Goal: Register for event/course

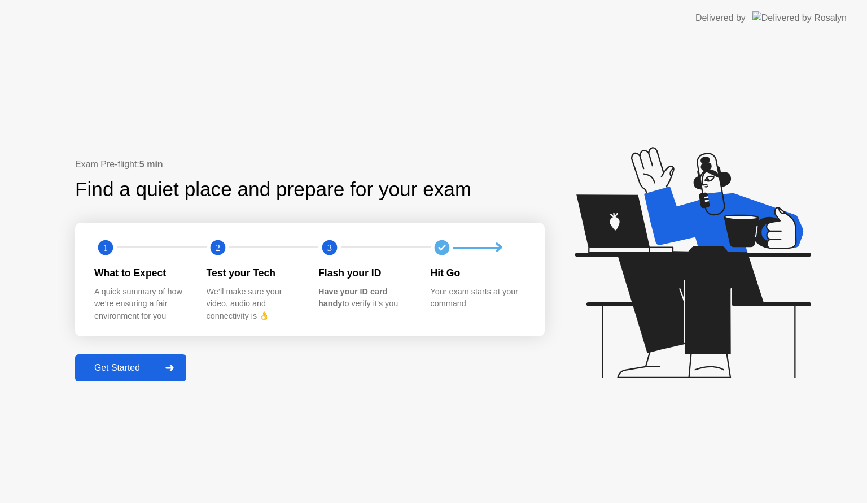
click at [95, 369] on div "Get Started" at bounding box center [116, 368] width 77 height 10
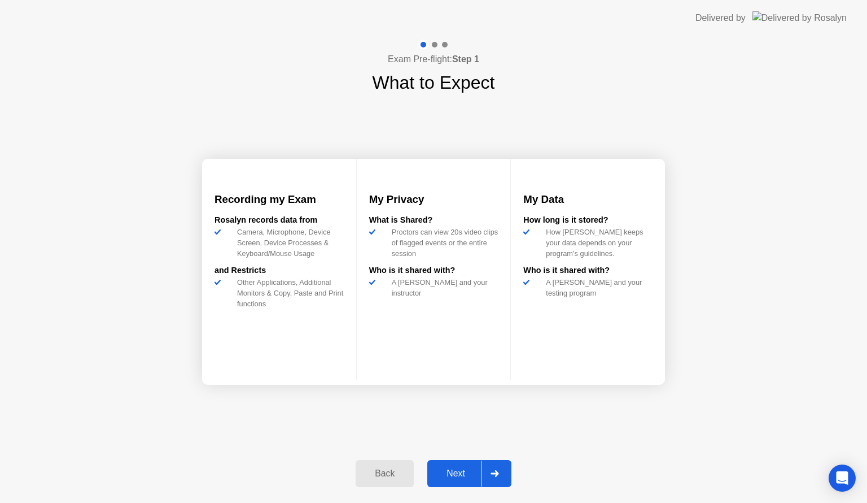
click at [462, 471] on div "Next" at bounding box center [456, 473] width 50 height 10
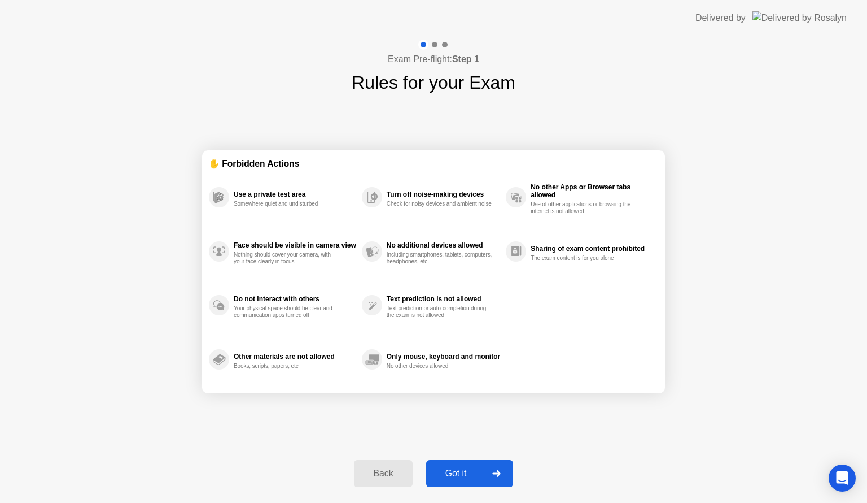
click at [462, 471] on div "Got it" at bounding box center [456, 473] width 53 height 10
select select "**********"
select select "*******"
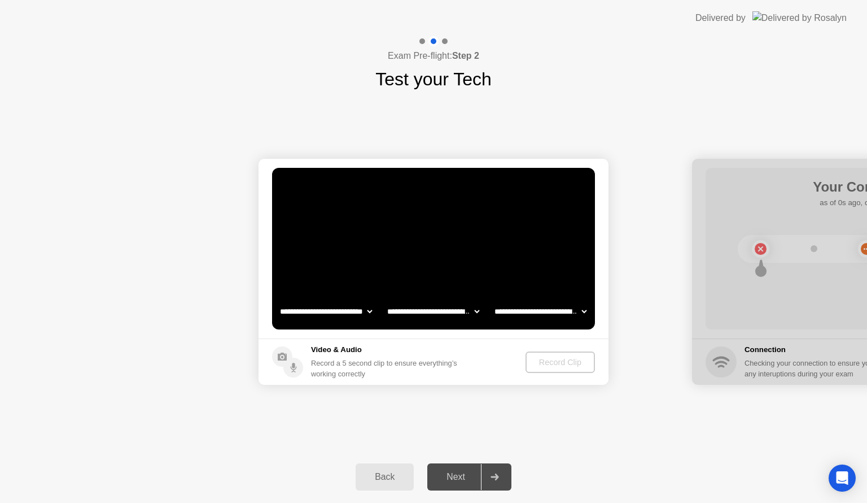
click at [401, 309] on select "**********" at bounding box center [433, 311] width 97 height 23
click at [525, 311] on select "**********" at bounding box center [540, 311] width 97 height 23
click at [492, 300] on select "**********" at bounding box center [540, 311] width 97 height 23
click at [555, 364] on div "Record Clip" at bounding box center [561, 361] width 60 height 9
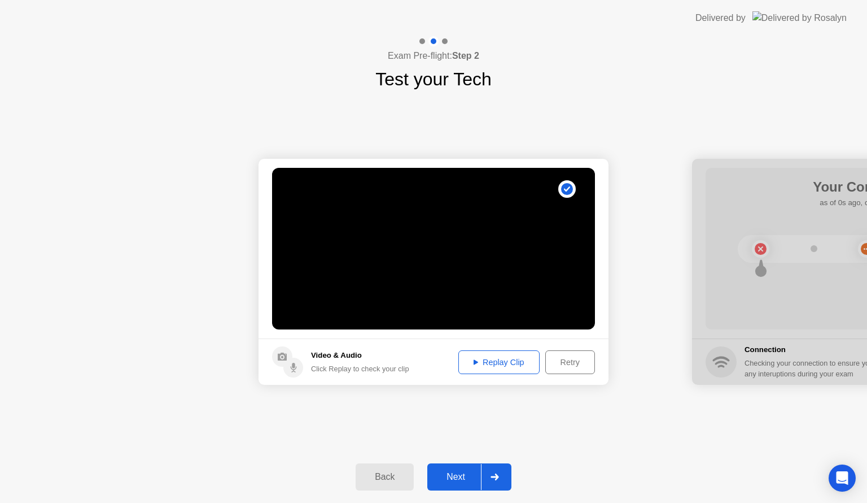
click at [474, 364] on icon at bounding box center [476, 362] width 5 height 6
click at [474, 360] on icon at bounding box center [476, 361] width 5 height 5
click at [448, 473] on div "Next" at bounding box center [456, 476] width 50 height 10
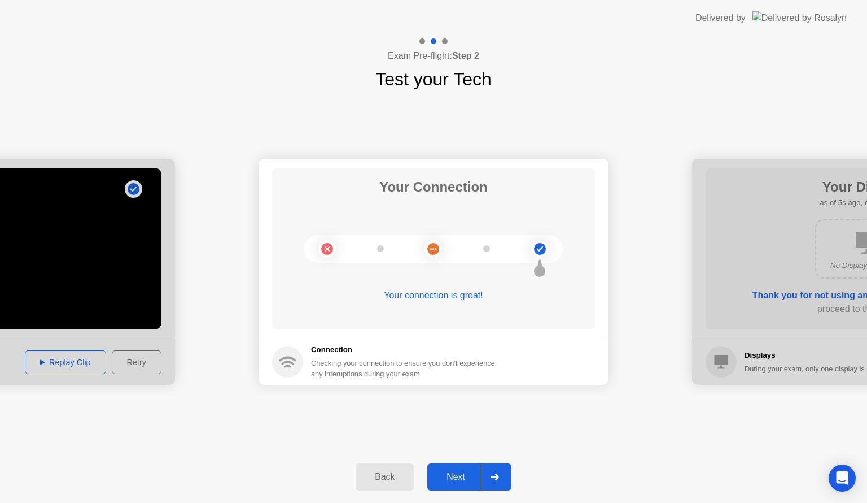
click at [459, 474] on div "Next" at bounding box center [456, 476] width 50 height 10
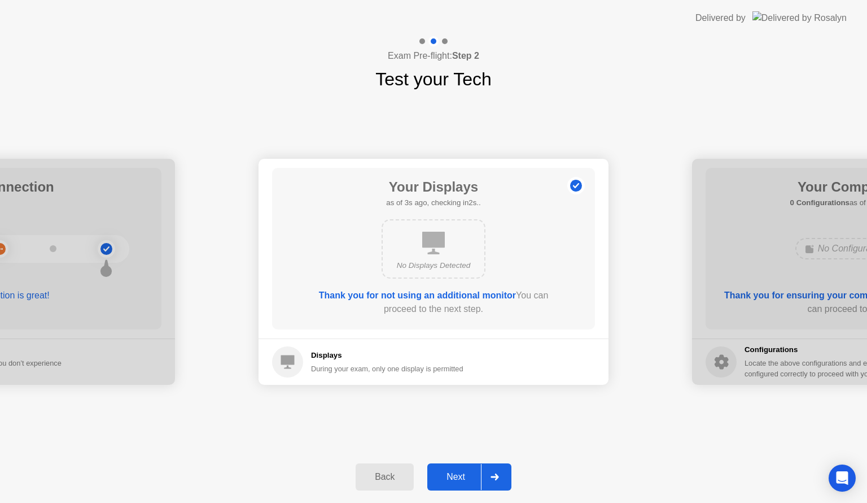
click at [454, 471] on div "Next" at bounding box center [456, 476] width 50 height 10
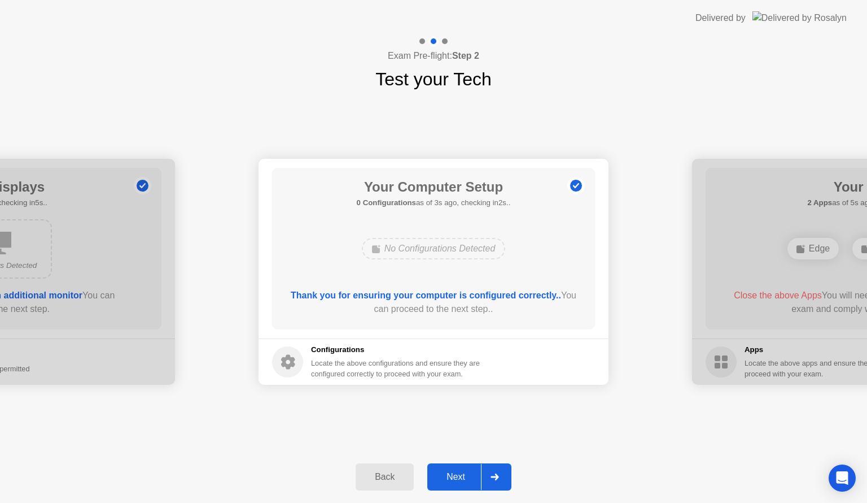
click at [456, 474] on div "Next" at bounding box center [456, 476] width 50 height 10
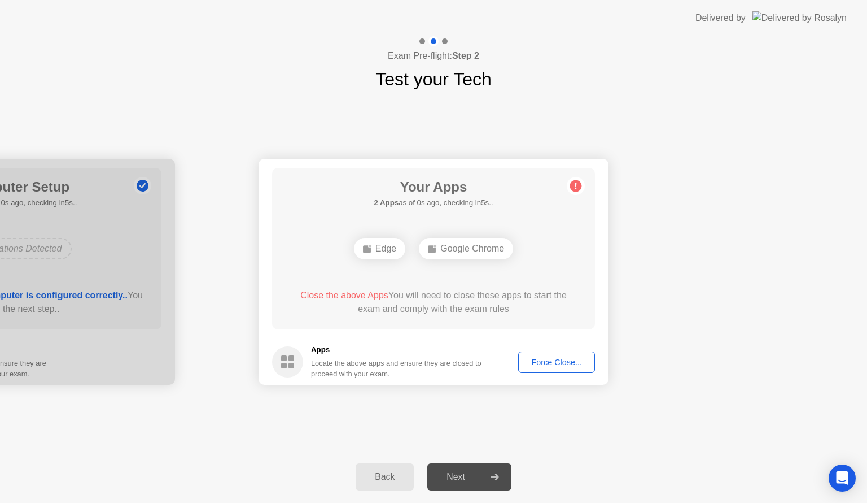
click at [547, 362] on div "Force Close..." at bounding box center [556, 361] width 69 height 9
click at [378, 250] on div "Edge" at bounding box center [379, 248] width 51 height 21
click at [330, 296] on span "Close the above Apps" at bounding box center [344, 295] width 88 height 10
click at [544, 364] on div "Force Close..." at bounding box center [556, 361] width 69 height 9
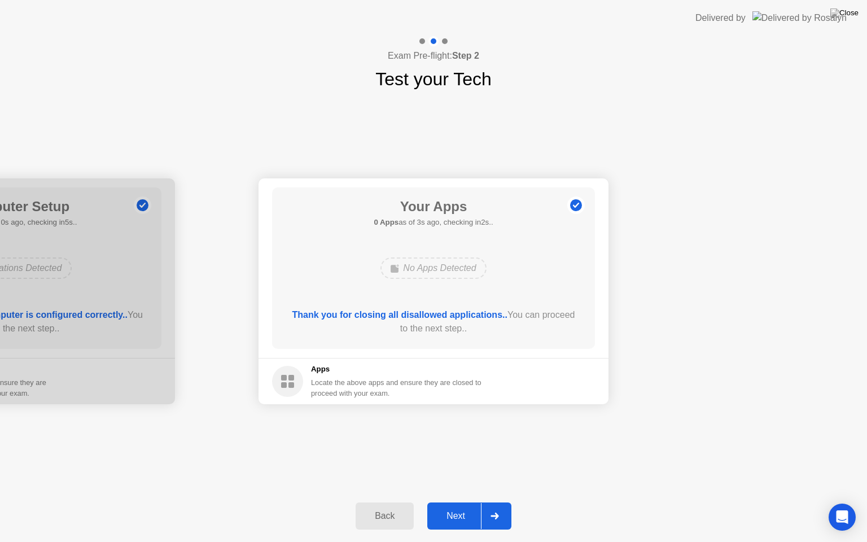
click at [460, 502] on div "Next" at bounding box center [456, 516] width 50 height 10
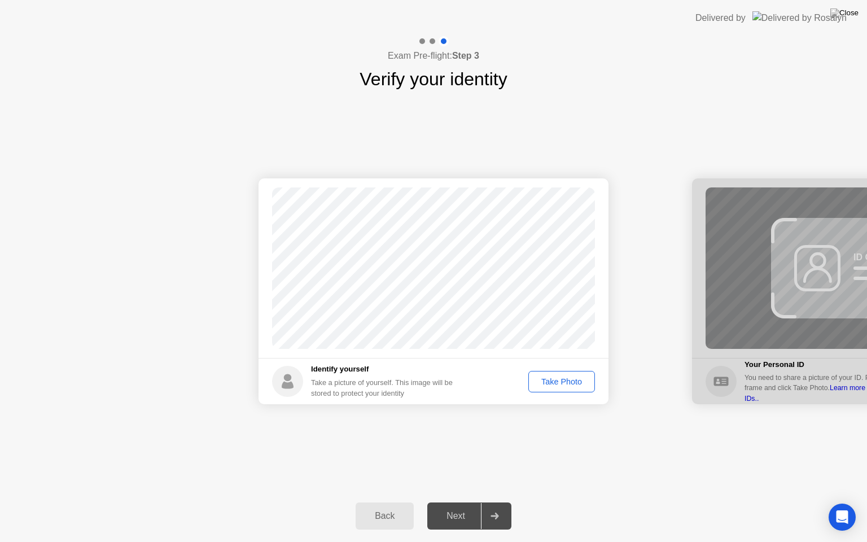
click at [564, 384] on div "Take Photo" at bounding box center [561, 381] width 59 height 9
click at [451, 502] on div "Next" at bounding box center [456, 516] width 50 height 10
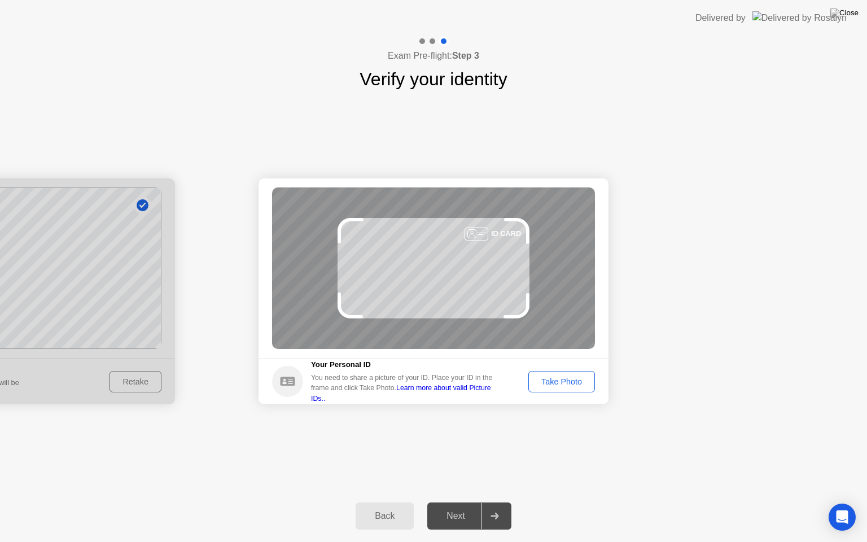
click at [557, 385] on div "Take Photo" at bounding box center [561, 381] width 59 height 9
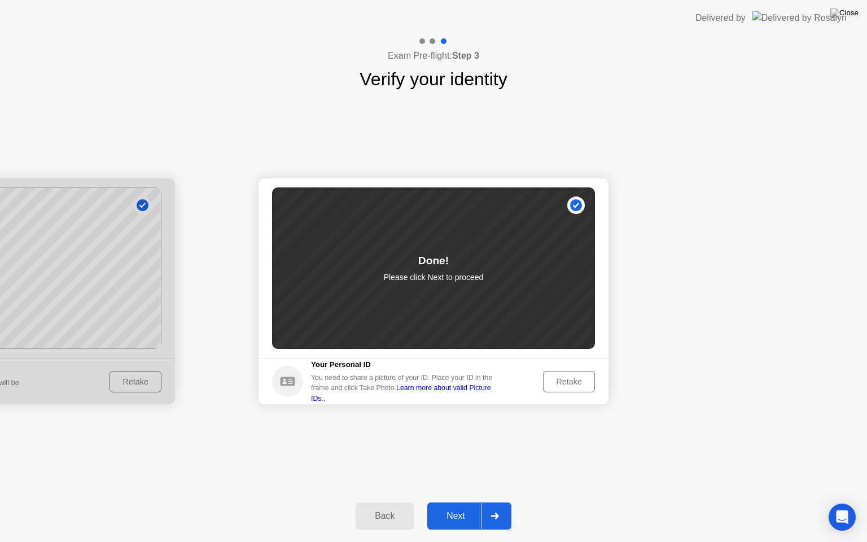
click at [451, 502] on div "Next" at bounding box center [456, 516] width 50 height 10
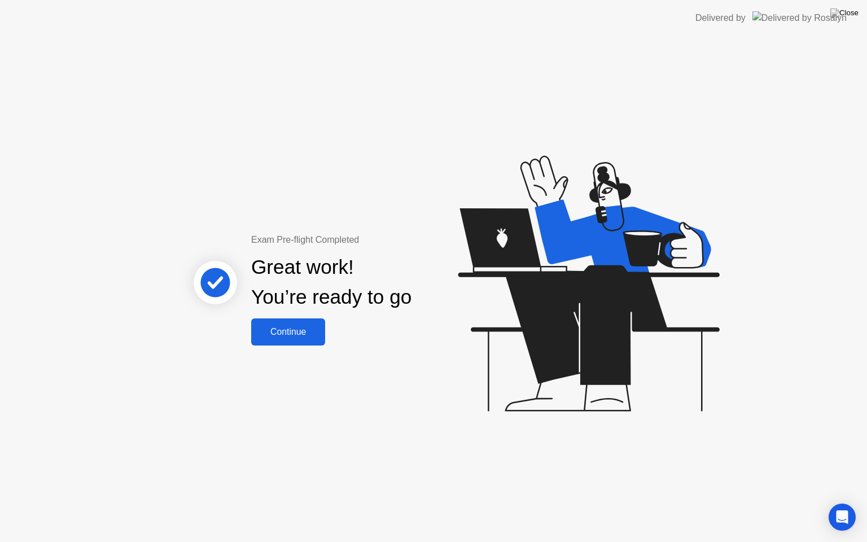
click at [273, 332] on div "Continue" at bounding box center [288, 332] width 67 height 10
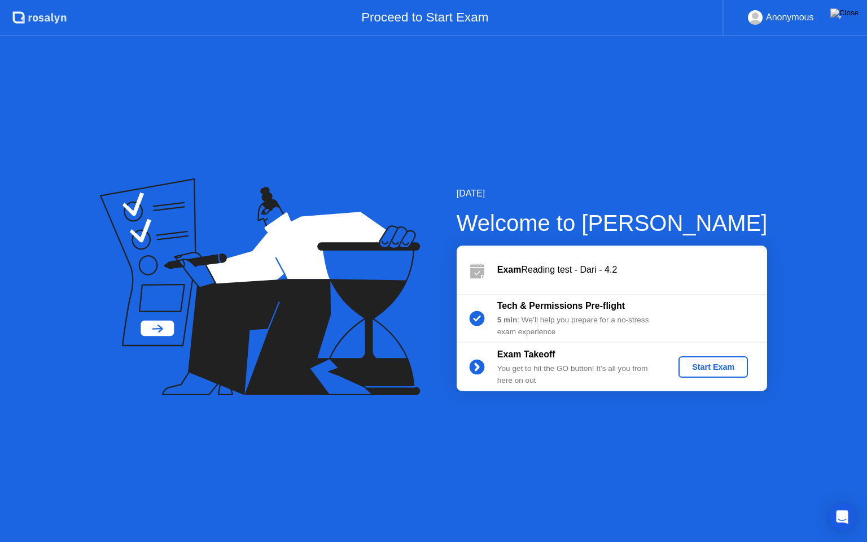
click at [719, 369] on div "Start Exam" at bounding box center [713, 367] width 60 height 9
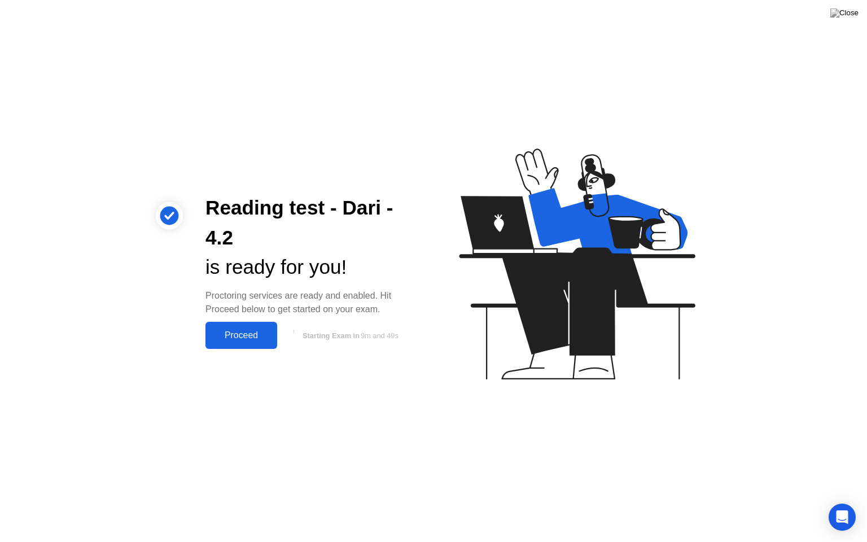
click at [222, 334] on div "Proceed" at bounding box center [241, 335] width 65 height 10
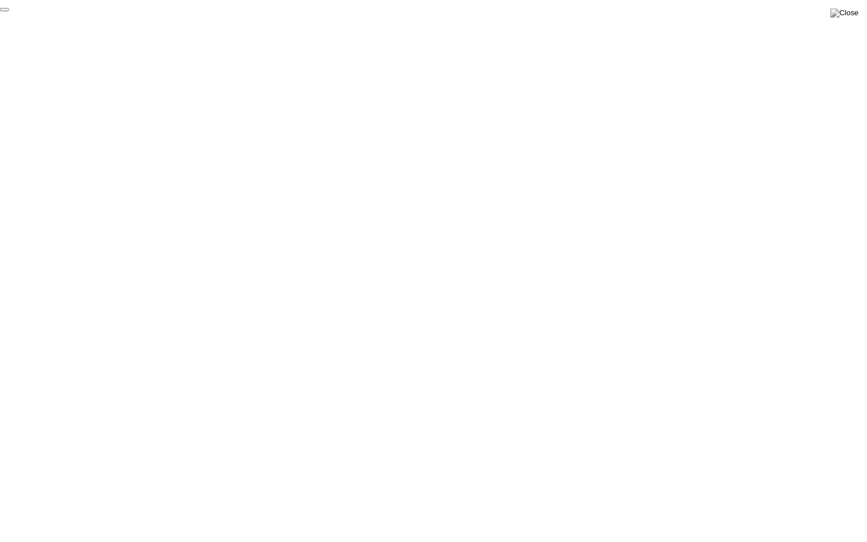
click div "End Proctoring Session"
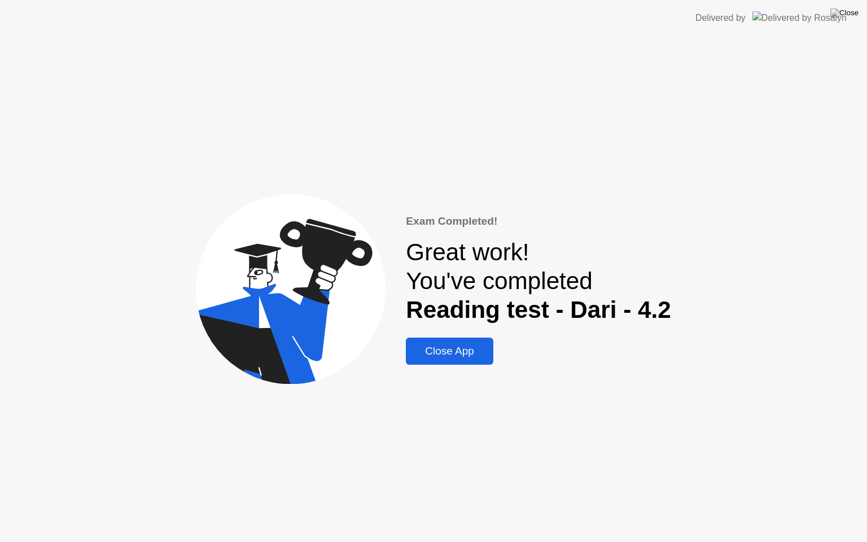
click at [847, 20] on button at bounding box center [845, 13] width 34 height 15
